Goal: Information Seeking & Learning: Learn about a topic

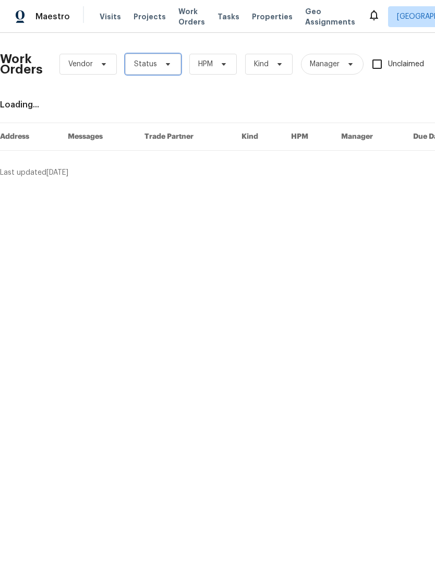
click at [161, 65] on span at bounding box center [166, 64] width 11 height 8
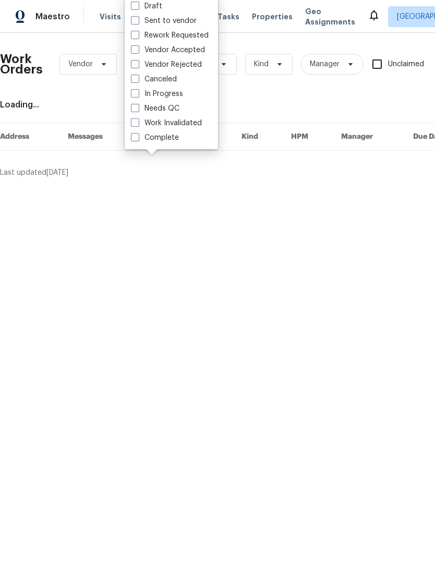
click at [138, 112] on label "Needs QC" at bounding box center [155, 108] width 49 height 10
click at [138, 110] on input "Needs QC" at bounding box center [134, 106] width 7 height 7
checkbox input "true"
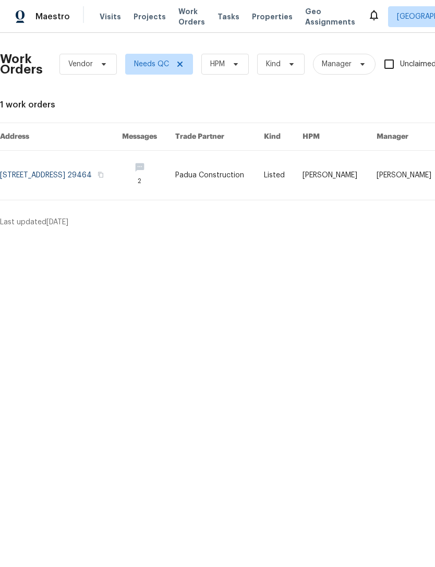
click at [252, 18] on span "Properties" at bounding box center [272, 16] width 41 height 10
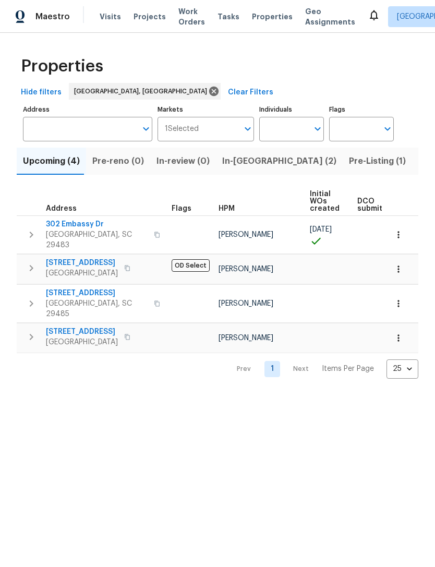
click at [343, 174] on button "Pre-Listing (1)" at bounding box center [377, 161] width 69 height 27
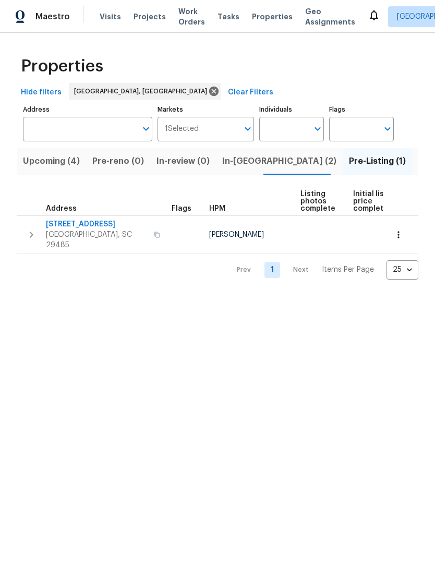
click at [39, 165] on span "Upcoming (4)" at bounding box center [51, 161] width 57 height 15
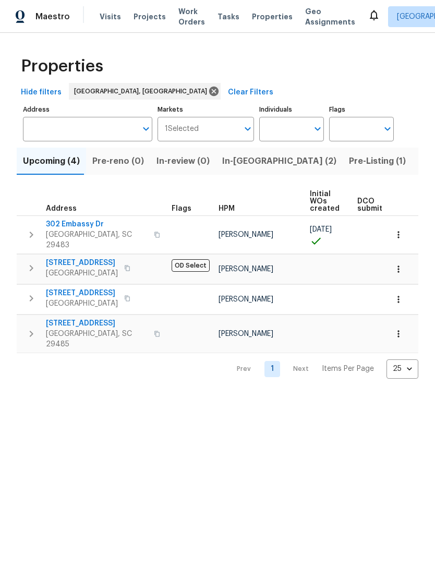
click at [349, 167] on span "Pre-Listing (1)" at bounding box center [377, 161] width 57 height 15
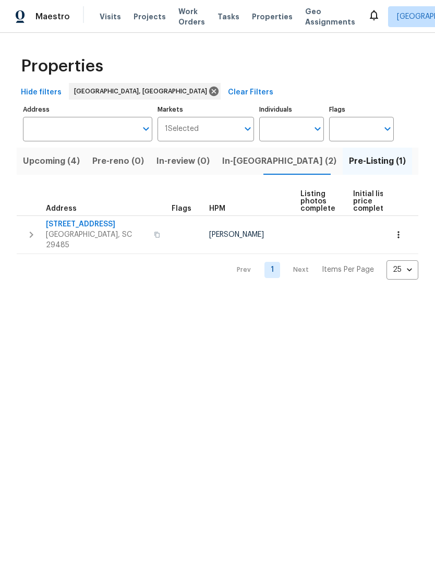
click at [62, 226] on span "[STREET_ADDRESS]" at bounding box center [97, 224] width 102 height 10
click at [68, 174] on button "Upcoming (4)" at bounding box center [51, 161] width 69 height 27
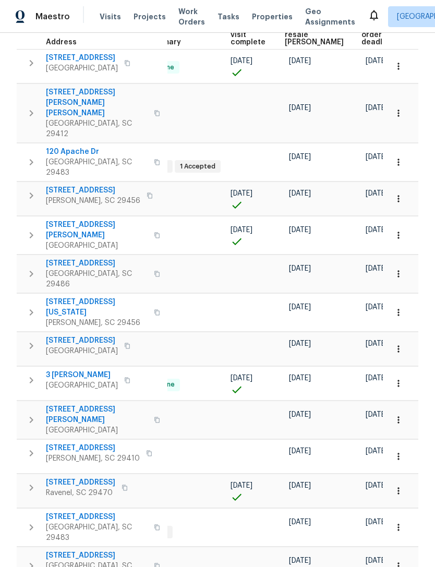
scroll to position [0, 222]
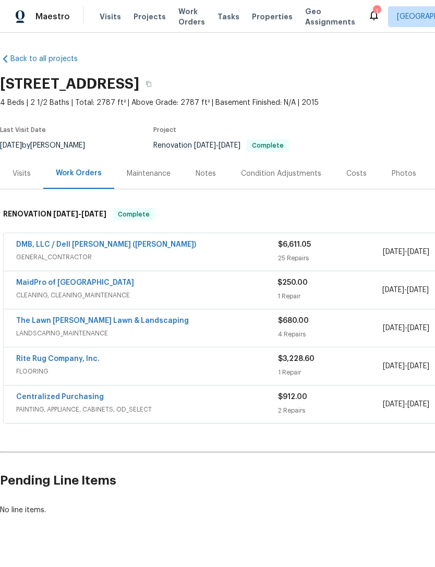
click at [346, 177] on div "Costs" at bounding box center [356, 173] width 20 height 10
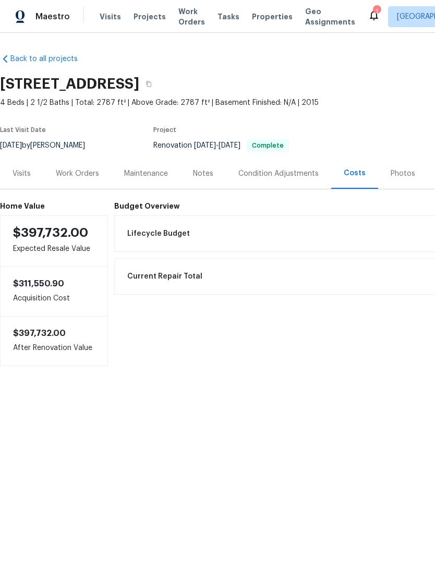
click at [66, 173] on div "Work Orders" at bounding box center [77, 173] width 43 height 10
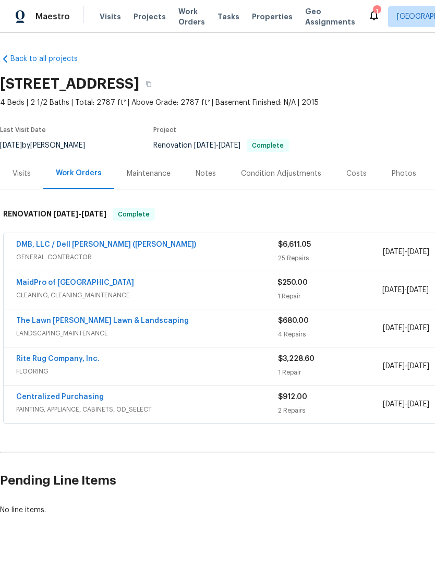
click at [35, 248] on link "DMB, LLC / Dell [PERSON_NAME] ([PERSON_NAME])" at bounding box center [106, 244] width 180 height 7
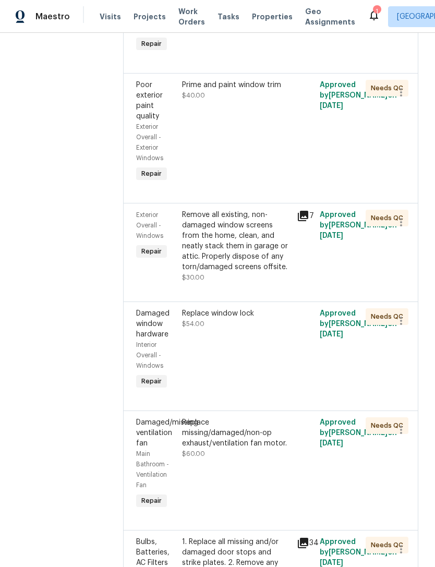
scroll to position [1105, 0]
click at [185, 308] on div "Replace window lock" at bounding box center [236, 313] width 108 height 10
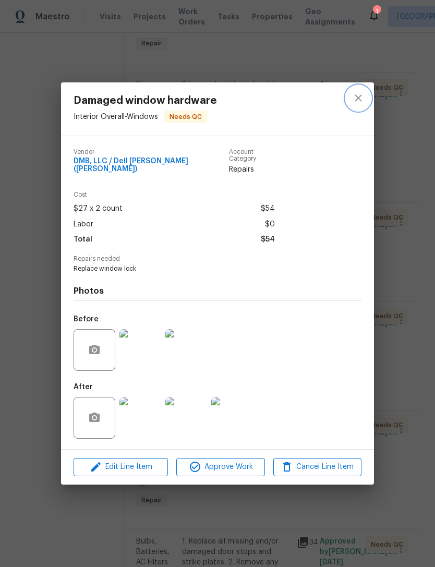
click at [358, 90] on button "close" at bounding box center [358, 98] width 25 height 25
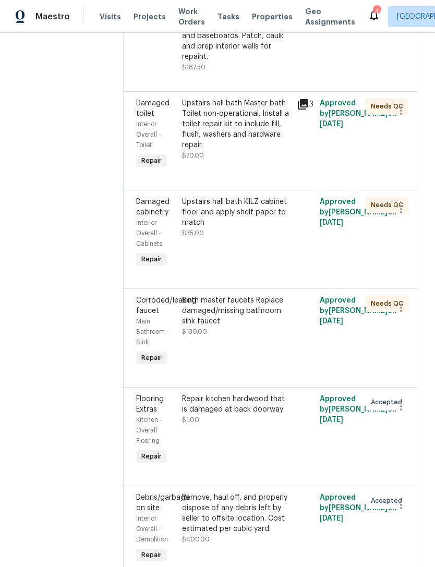
scroll to position [2370, 0]
click at [189, 196] on div "Upstairs hall bath KILZ cabinet floor and apply shelf paper to match" at bounding box center [236, 211] width 108 height 31
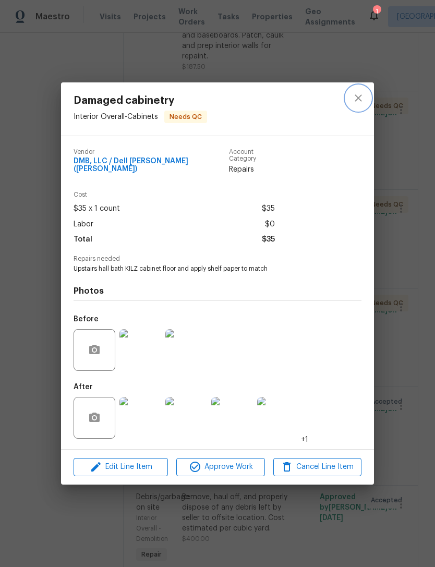
click at [350, 99] on button "close" at bounding box center [358, 98] width 25 height 25
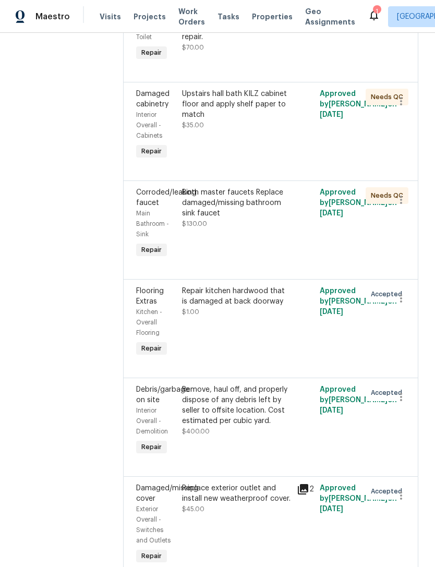
scroll to position [2477, 0]
click at [255, 394] on div "Remove, haul off, and properly dispose of any debris left by seller to offsite …" at bounding box center [236, 406] width 108 height 42
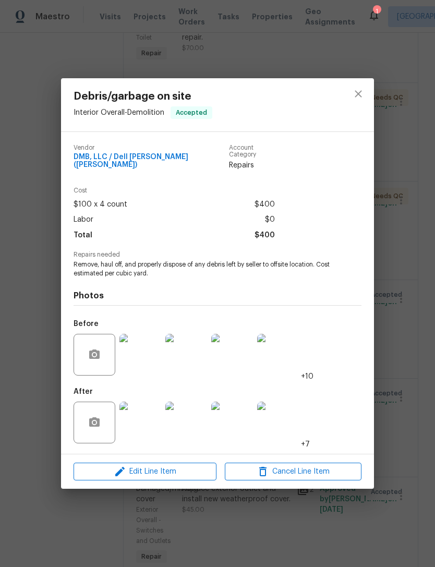
click at [136, 358] on img at bounding box center [140, 355] width 42 height 42
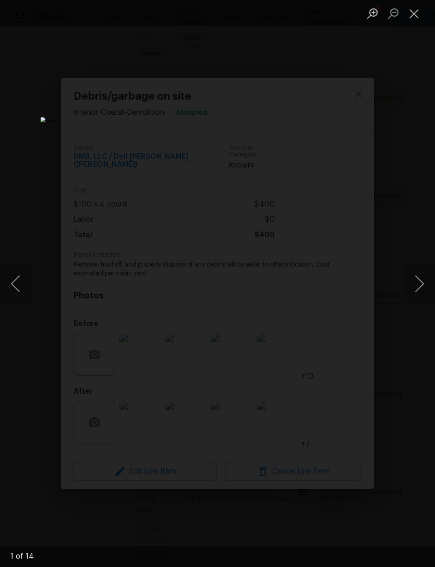
click at [416, 276] on button "Next image" at bounding box center [419, 284] width 31 height 42
click at [416, 279] on button "Next image" at bounding box center [419, 284] width 31 height 42
click at [418, 280] on button "Next image" at bounding box center [419, 284] width 31 height 42
click at [417, 279] on button "Next image" at bounding box center [419, 284] width 31 height 42
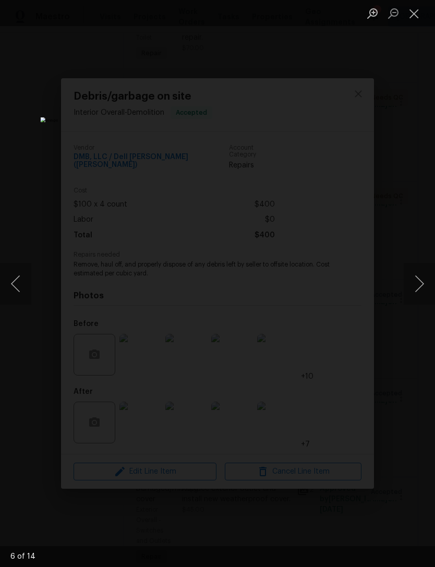
click at [417, 285] on button "Next image" at bounding box center [419, 284] width 31 height 42
click at [418, 281] on button "Next image" at bounding box center [419, 284] width 31 height 42
click at [416, 283] on button "Next image" at bounding box center [419, 284] width 31 height 42
click at [416, 281] on button "Next image" at bounding box center [419, 284] width 31 height 42
click at [414, 281] on button "Next image" at bounding box center [419, 284] width 31 height 42
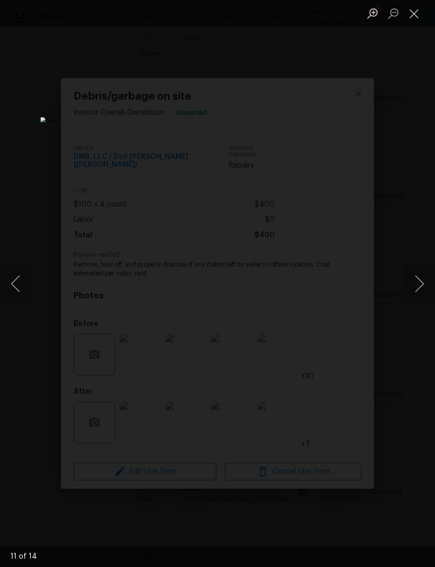
click at [416, 282] on button "Next image" at bounding box center [419, 284] width 31 height 42
click at [415, 284] on button "Next image" at bounding box center [419, 284] width 31 height 42
click at [418, 283] on button "Next image" at bounding box center [419, 284] width 31 height 42
click at [417, 282] on button "Next image" at bounding box center [419, 284] width 31 height 42
click at [419, 16] on button "Close lightbox" at bounding box center [414, 13] width 21 height 18
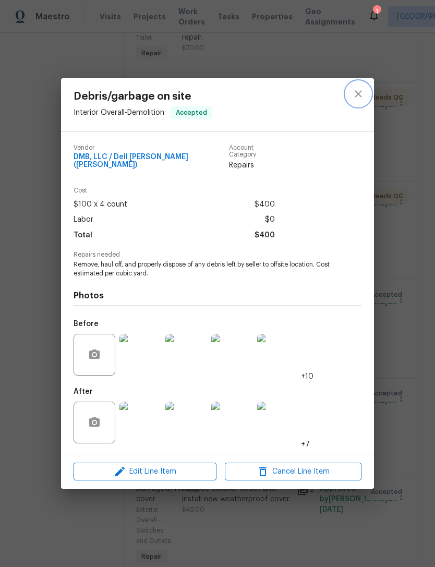
click at [360, 104] on button "close" at bounding box center [358, 93] width 25 height 25
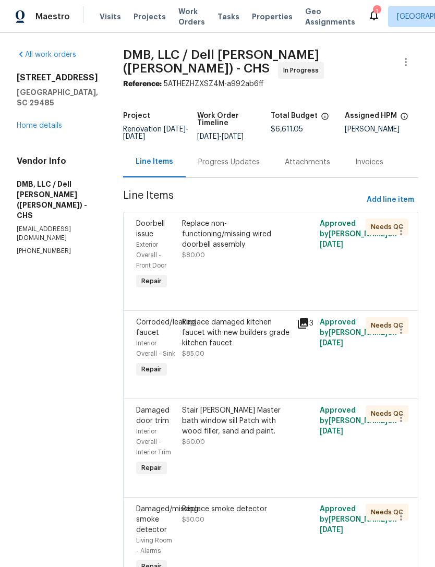
scroll to position [0, 0]
click at [21, 122] on link "Home details" at bounding box center [39, 125] width 45 height 7
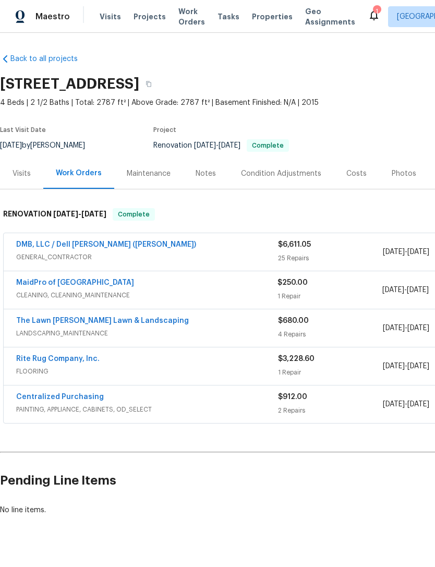
click at [287, 175] on div "Condition Adjustments" at bounding box center [281, 173] width 80 height 10
